Goal: Information Seeking & Learning: Learn about a topic

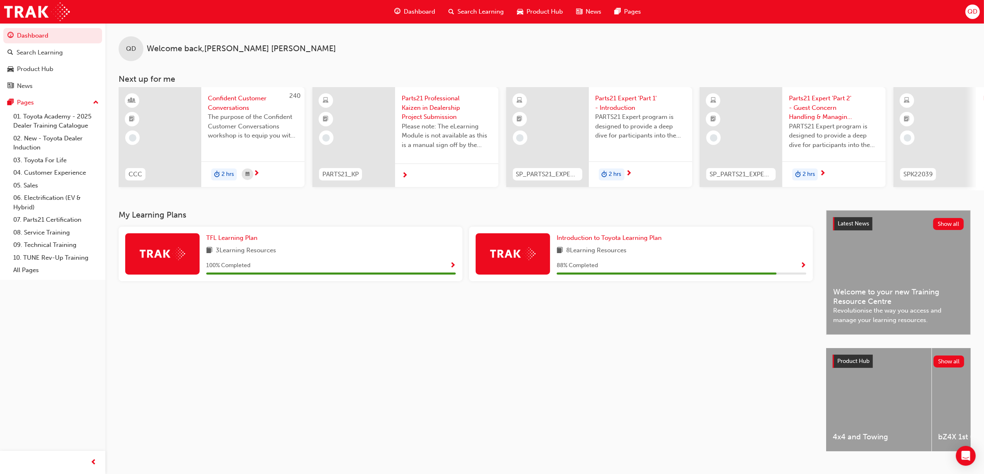
click at [482, 14] on span "Search Learning" at bounding box center [480, 12] width 46 height 10
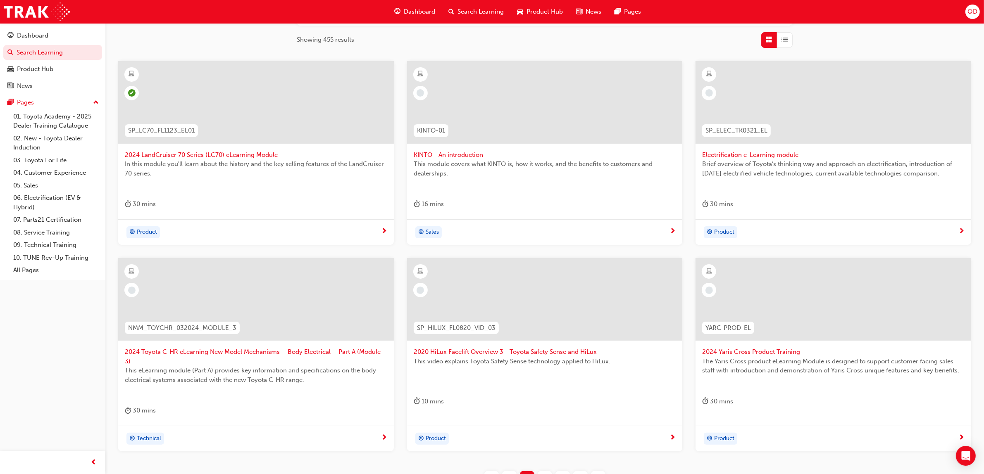
scroll to position [198, 0]
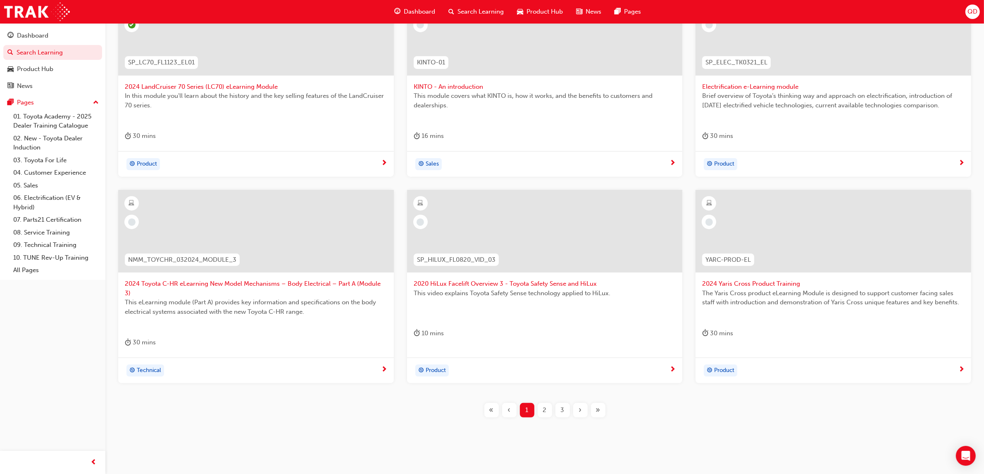
click at [609, 403] on div "« ‹ 1 2 3 › »" at bounding box center [545, 410] width 852 height 14
click at [589, 403] on button "»" at bounding box center [598, 410] width 18 height 14
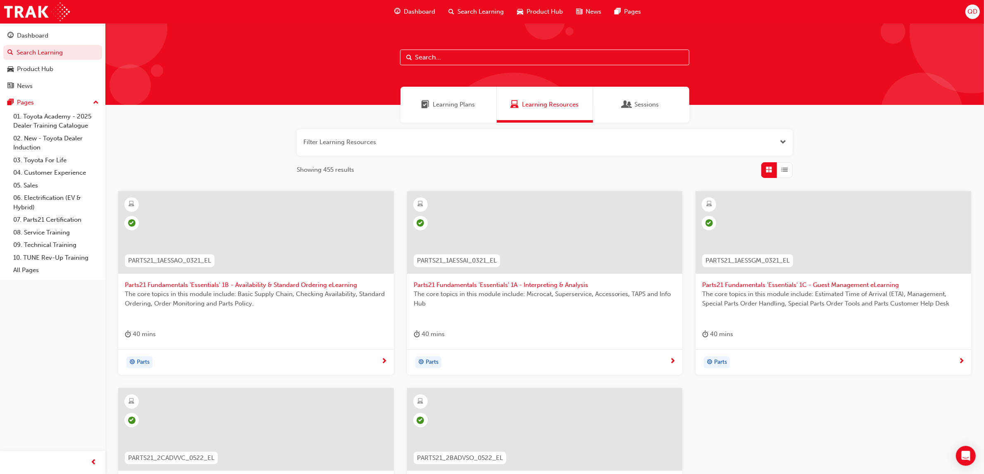
click at [450, 119] on div "Learning Plans" at bounding box center [448, 105] width 96 height 36
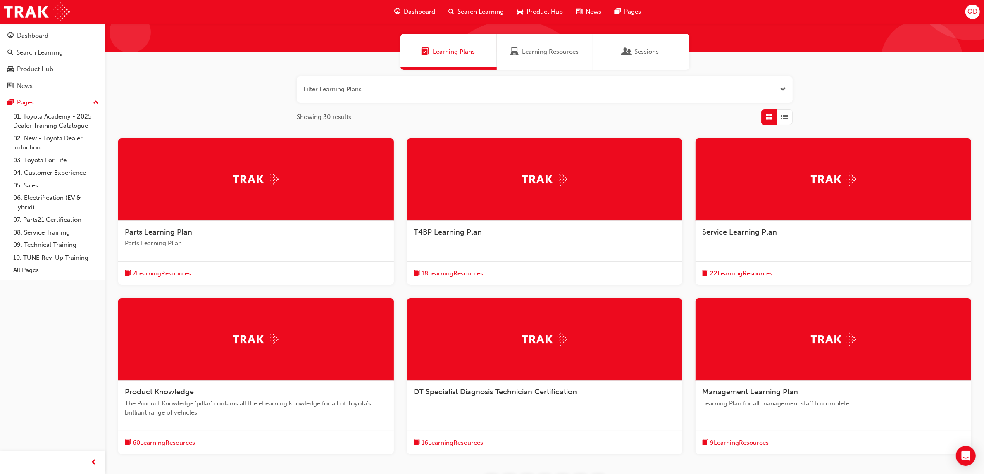
scroll to position [135, 0]
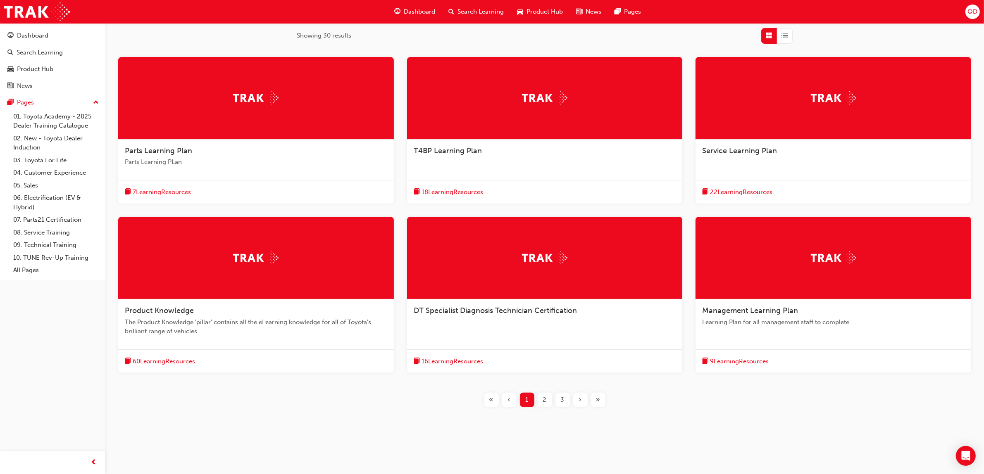
click at [607, 395] on div "« ‹ 1 2 3 › »" at bounding box center [545, 400] width 852 height 14
click at [600, 399] on div "»" at bounding box center [598, 400] width 14 height 14
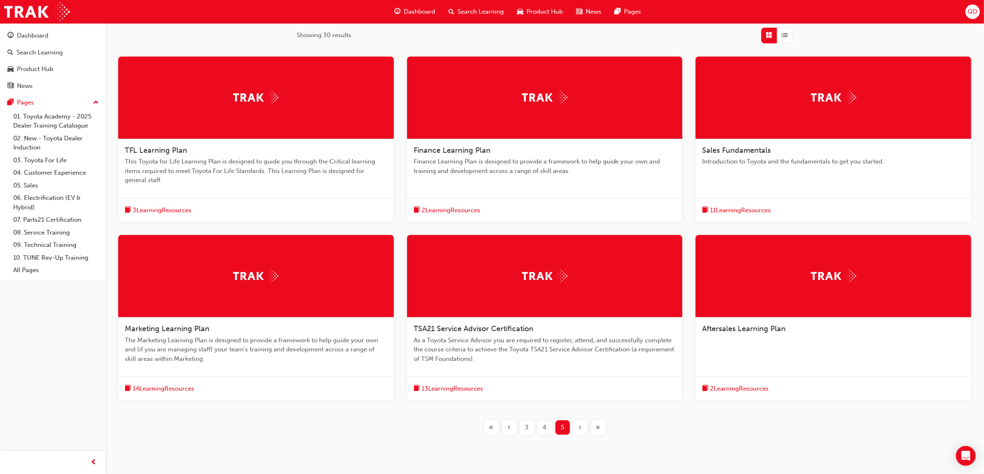
click at [719, 182] on div "Sales Fundamentals Introduction to Toyota and the fundamentals to get you start…" at bounding box center [833, 140] width 276 height 166
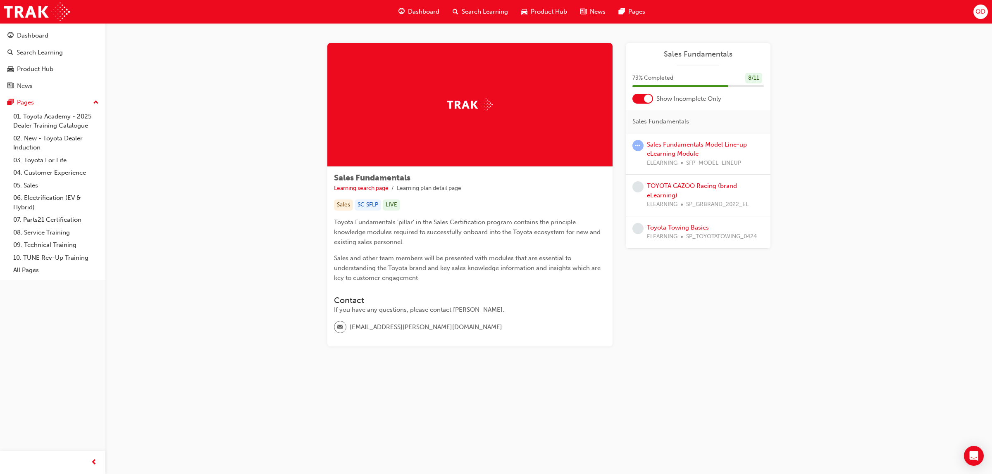
click at [679, 149] on div "Sales Fundamentals Model Line-up eLearning Module ELEARNING SFP_MODEL_LINEUP" at bounding box center [705, 154] width 117 height 28
click at [682, 154] on link "Sales Fundamentals Model Line-up eLearning Module" at bounding box center [697, 149] width 100 height 17
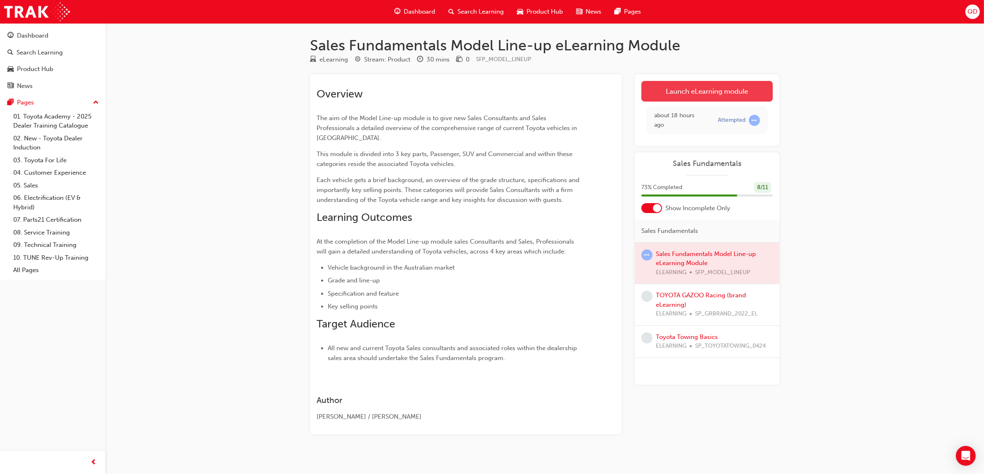
click at [695, 85] on link "Launch eLearning module" at bounding box center [706, 91] width 131 height 21
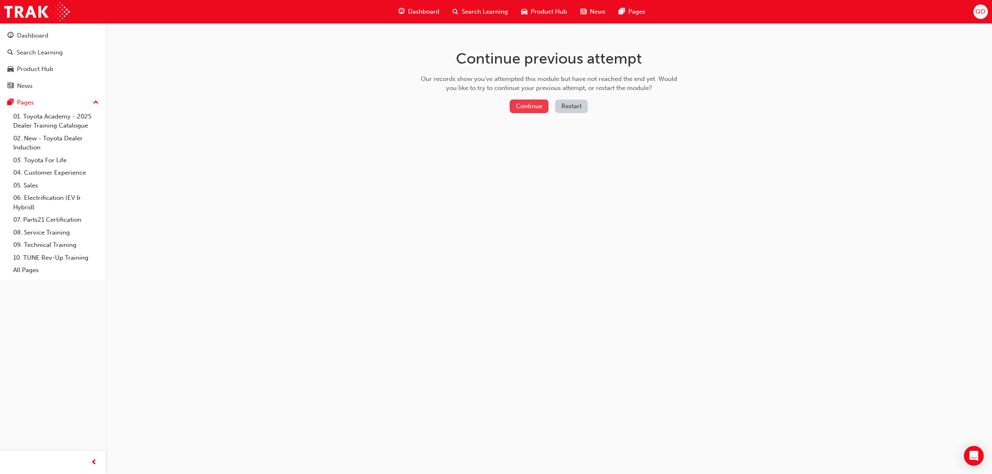
click at [528, 102] on button "Continue" at bounding box center [528, 107] width 39 height 14
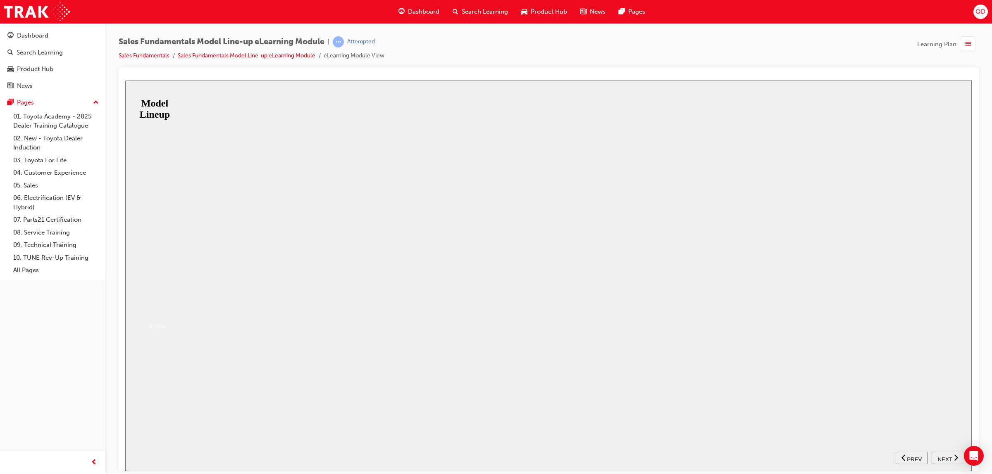
click at [152, 305] on button "Resume" at bounding box center [138, 309] width 27 height 9
